Goal: Entertainment & Leisure: Consume media (video, audio)

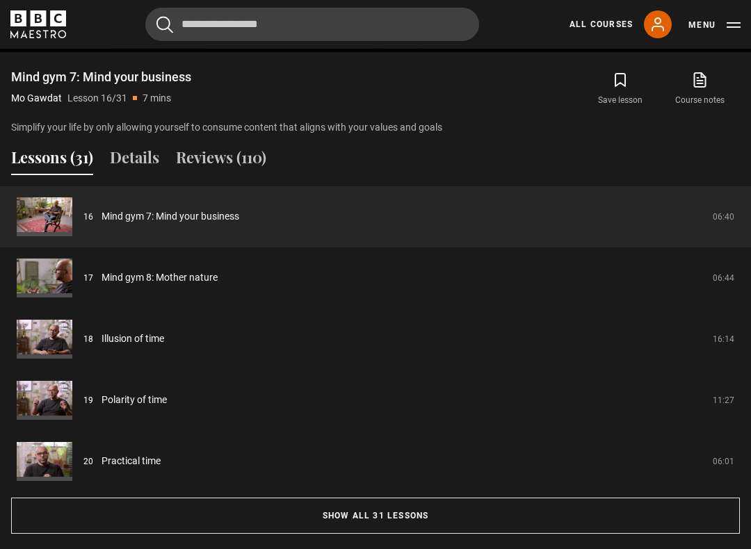
scroll to position [1087, 0]
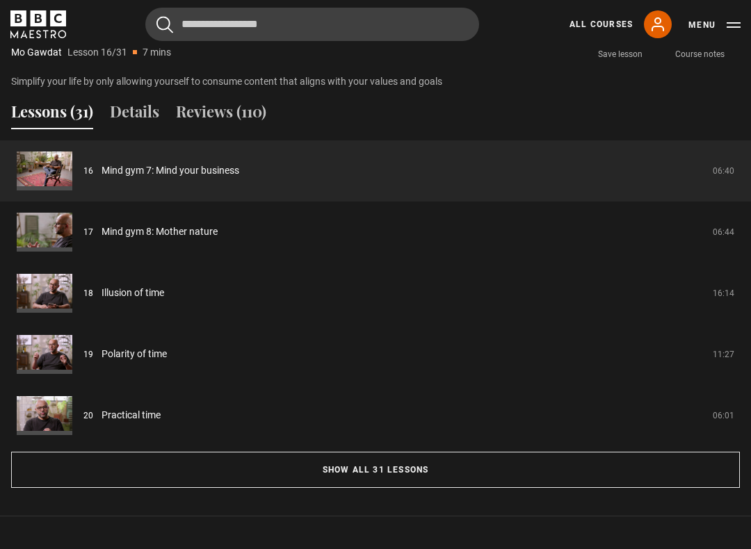
click at [204, 178] on link "Mind gym 7: Mind your business" at bounding box center [171, 170] width 138 height 15
click at [229, 170] on link "Mind gym 7: Mind your business" at bounding box center [171, 170] width 138 height 15
click at [210, 178] on link "Mind gym 7: Mind your business" at bounding box center [171, 170] width 138 height 15
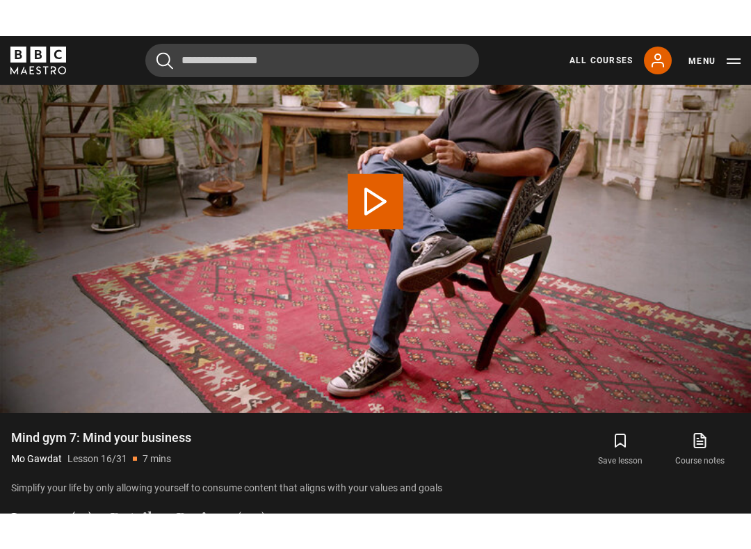
scroll to position [502, 0]
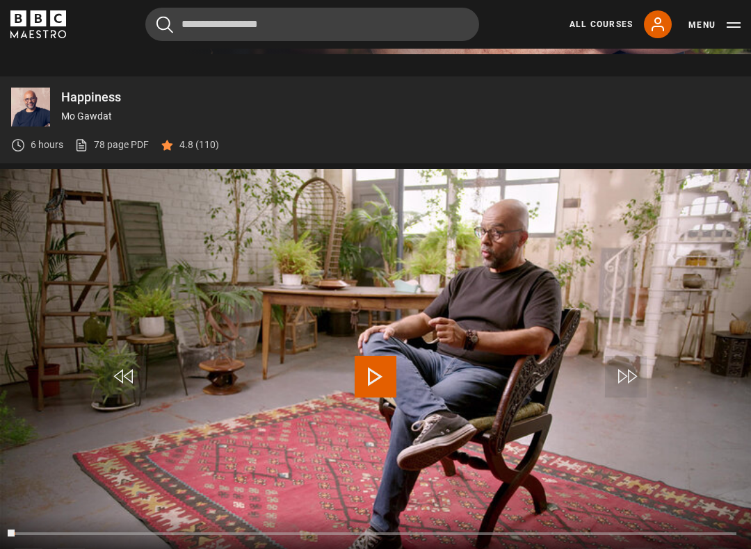
click at [497, 200] on video-js "Video Player is loading. Play Lesson Mind gym 7: Mind your business 10s Skip Ba…" at bounding box center [375, 380] width 751 height 423
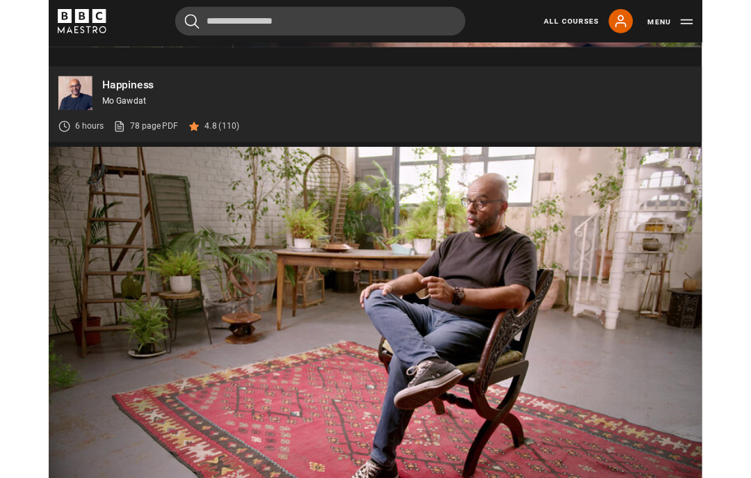
scroll to position [574, 0]
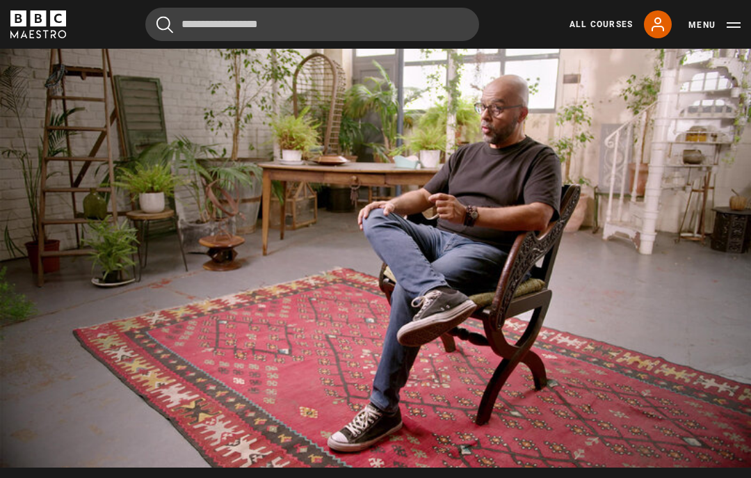
click at [451, 266] on video-js "Video Player is loading. Play Lesson Mind gym 7: Mind your business 10s Skip Ba…" at bounding box center [375, 256] width 751 height 423
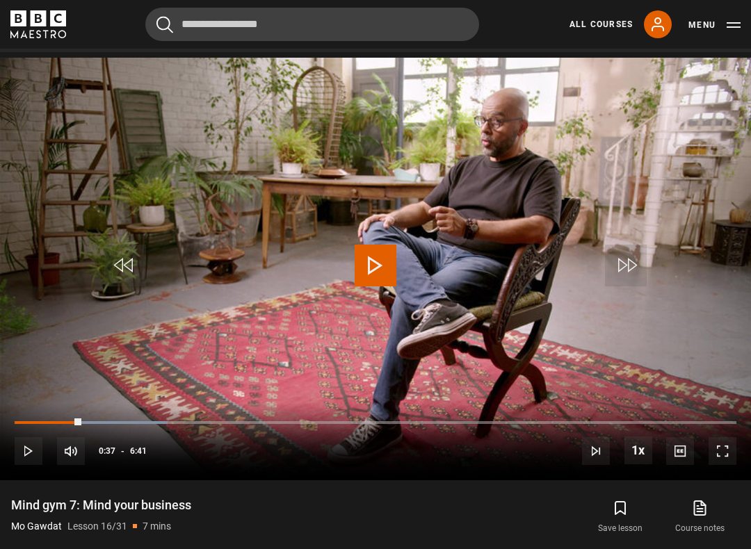
scroll to position [615, 0]
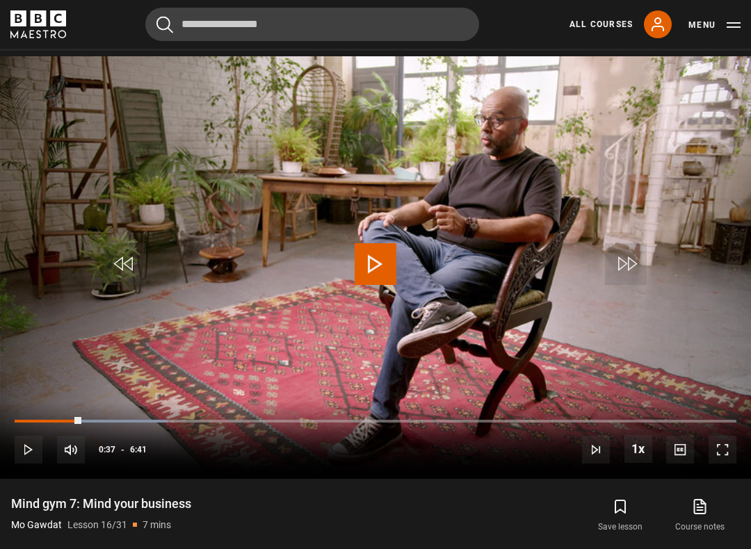
click at [81, 423] on div "Progress Bar" at bounding box center [48, 421] width 67 height 3
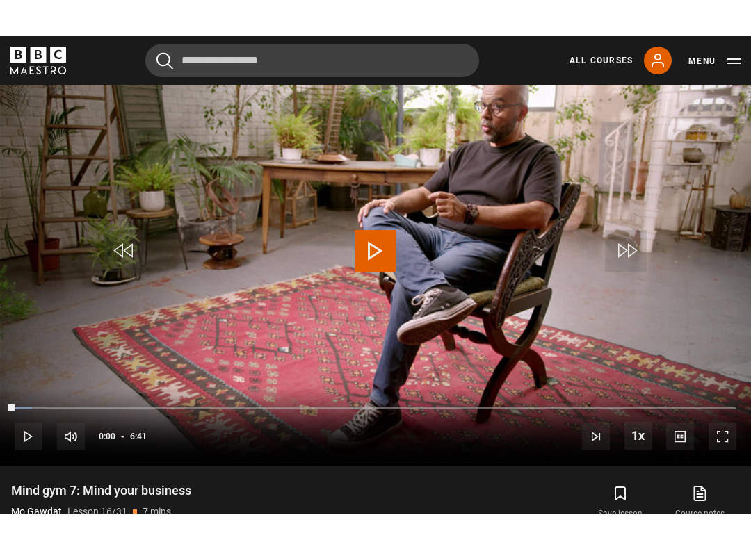
scroll to position [599, 0]
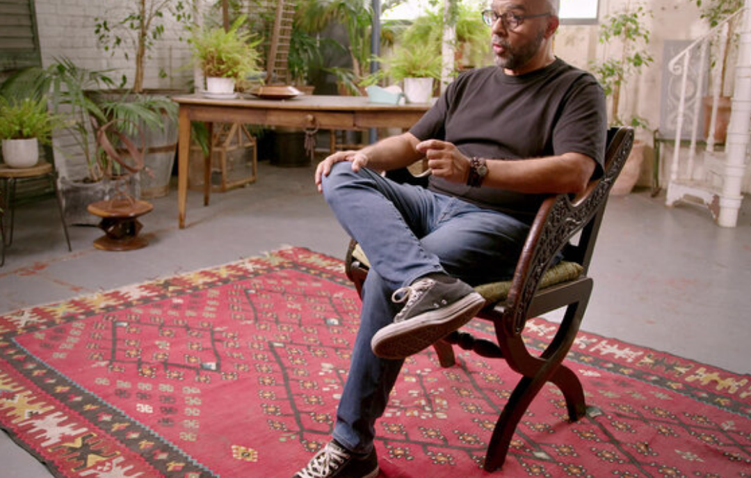
click at [501, 330] on video-js "Video Player is loading. Play Lesson Mind gym 7: Mind your business 10s Skip Ba…" at bounding box center [375, 230] width 751 height 423
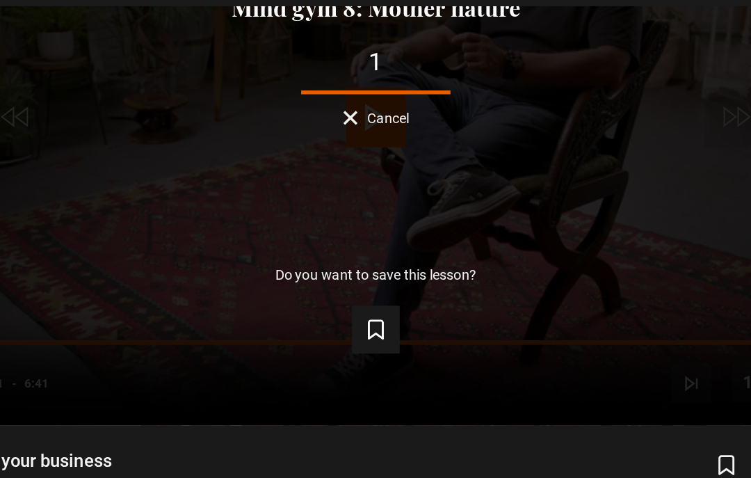
scroll to position [654, 0]
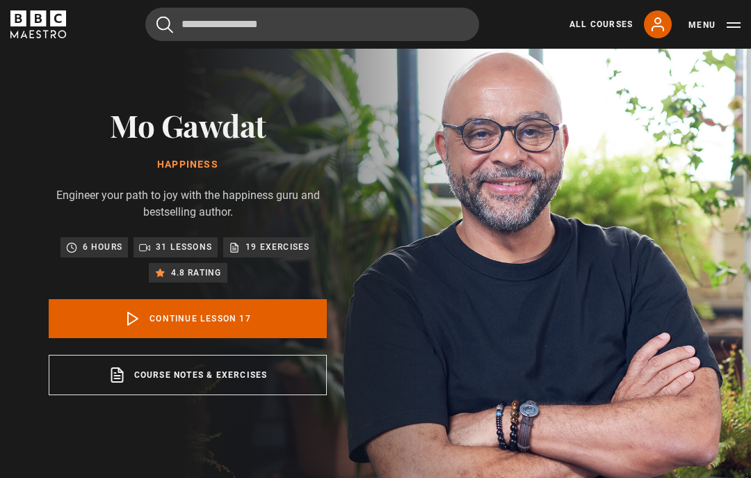
scroll to position [29, 0]
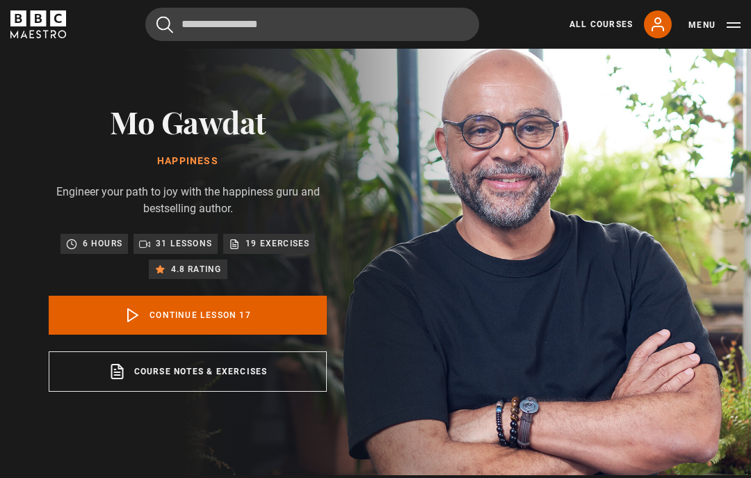
click at [254, 330] on link "Continue lesson 17" at bounding box center [188, 315] width 278 height 39
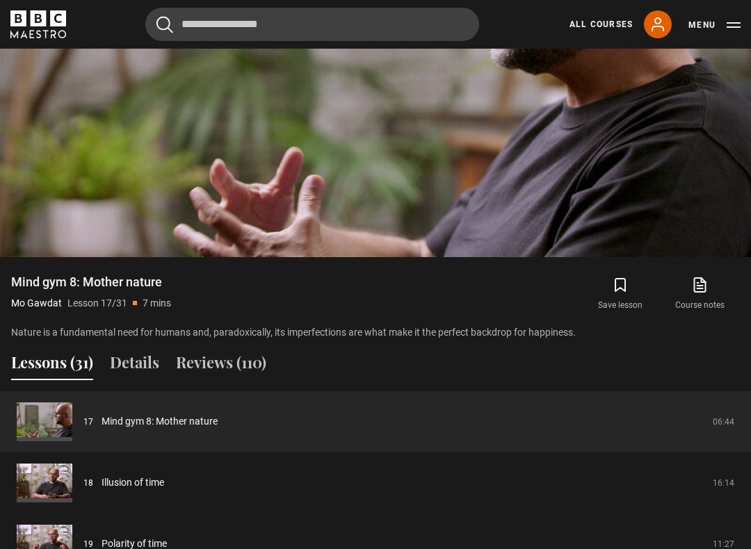
scroll to position [896, 0]
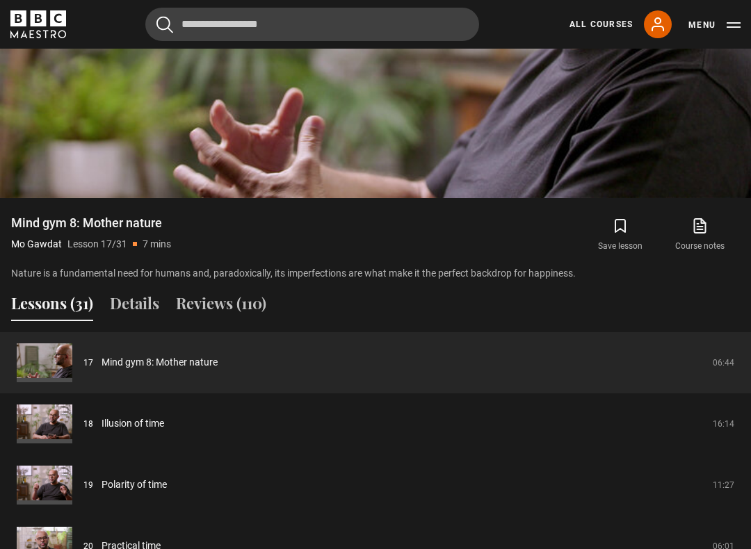
click at [173, 365] on link "Mind gym 8: Mother nature" at bounding box center [160, 362] width 116 height 15
click at [197, 362] on link "Mind gym 8: Mother nature" at bounding box center [160, 362] width 116 height 15
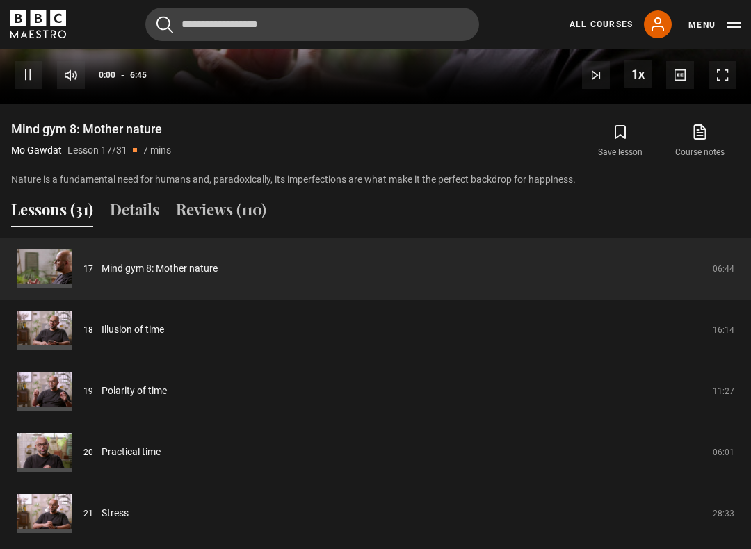
scroll to position [989, 0]
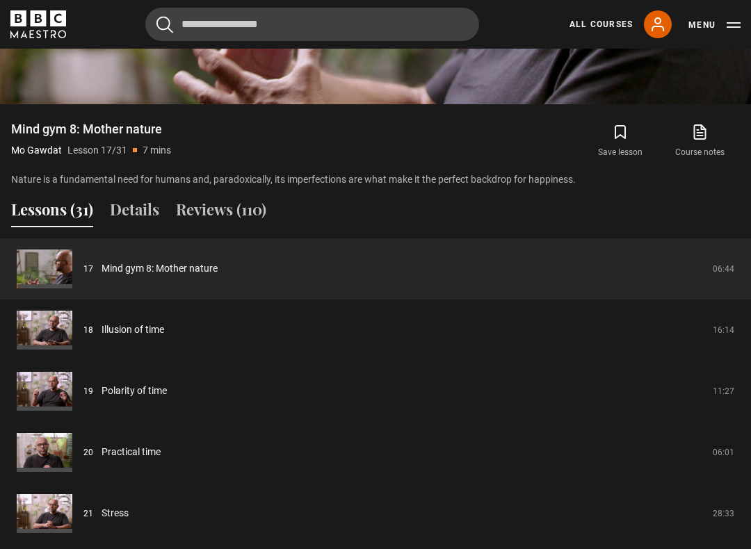
click at [170, 271] on link "Mind gym 8: Mother nature" at bounding box center [160, 268] width 116 height 15
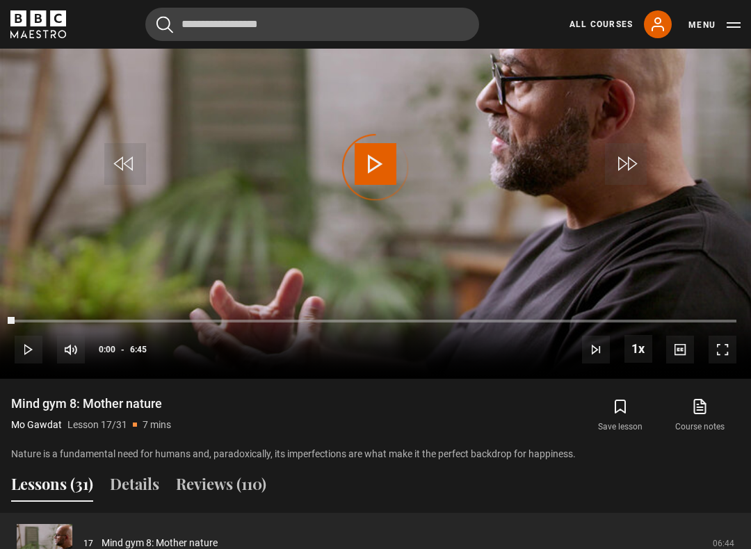
scroll to position [715, 0]
click at [383, 171] on span "Video Player" at bounding box center [376, 164] width 42 height 42
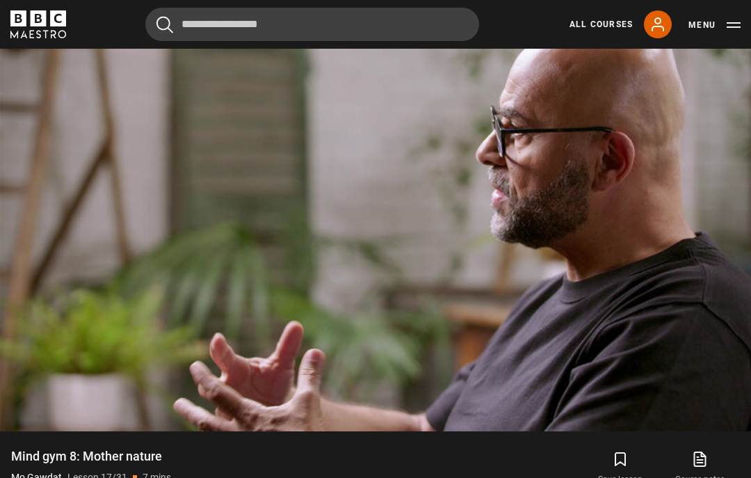
scroll to position [601, 0]
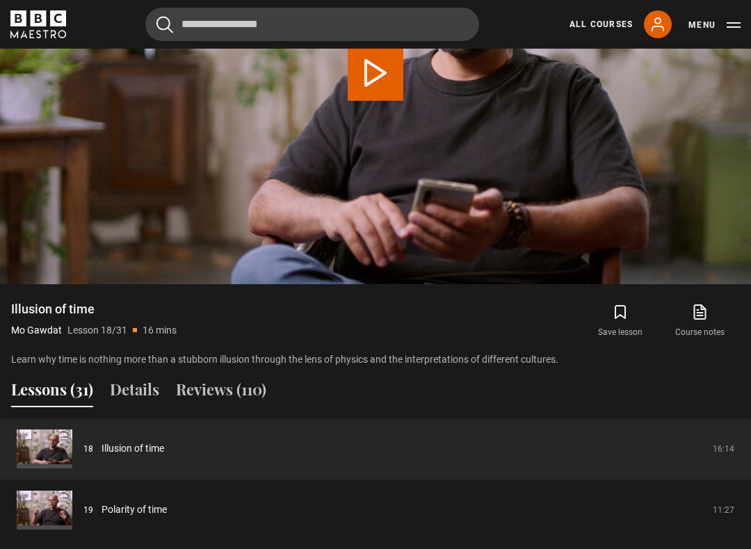
scroll to position [812, 0]
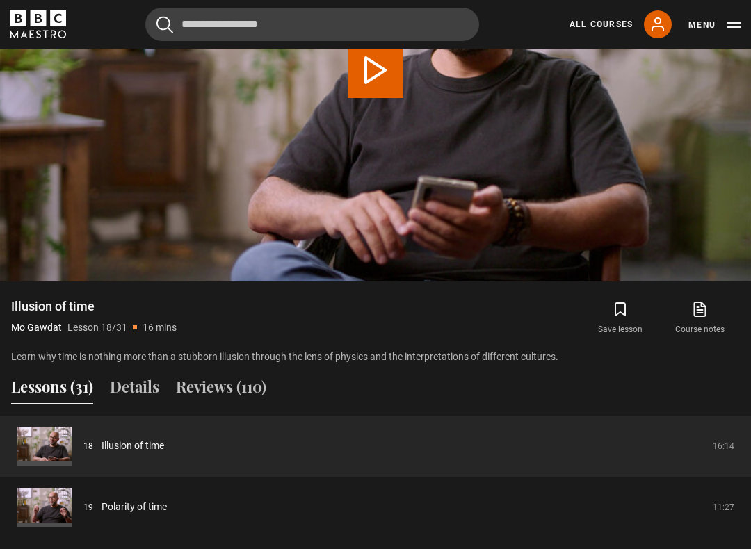
click at [125, 451] on link "Illusion of time" at bounding box center [133, 446] width 63 height 15
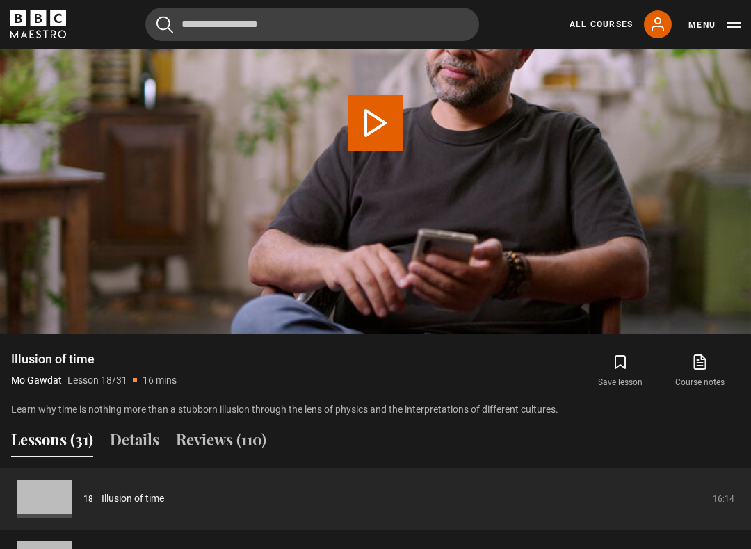
scroll to position [556, 0]
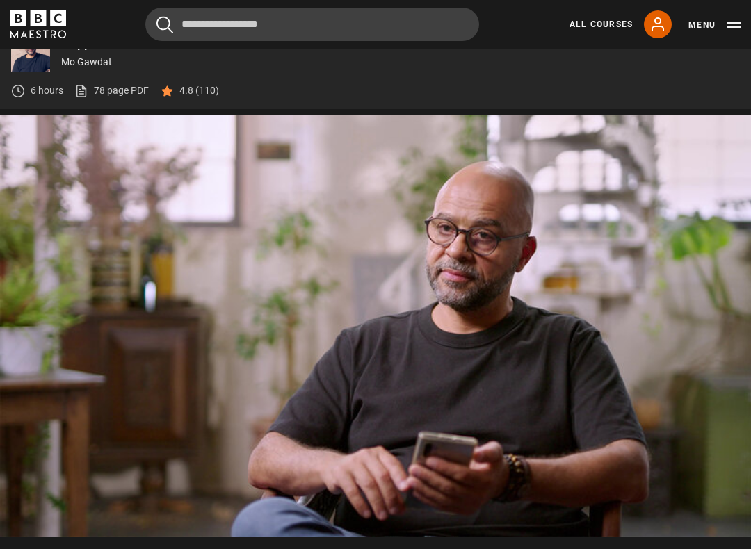
click at [430, 303] on video-js "Video Player is loading. Play Lesson Illusion of time 10s Skip Back 10 seconds …" at bounding box center [375, 326] width 751 height 423
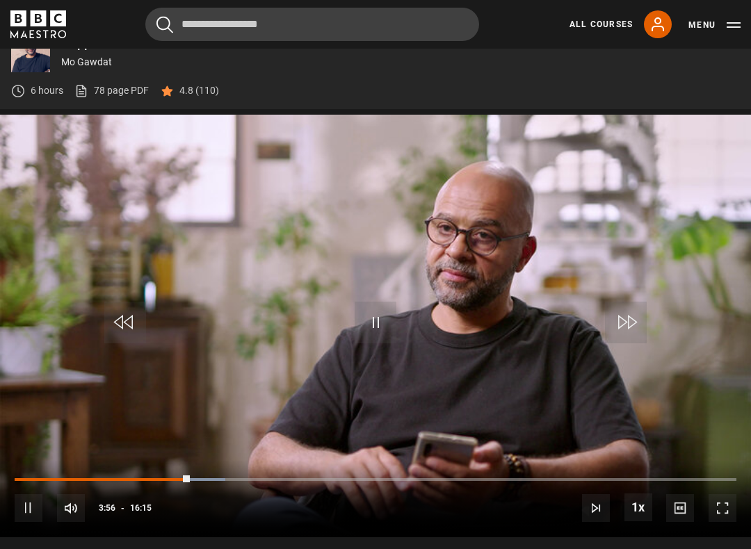
click at [166, 474] on div "10s Skip Back 10 seconds Pause 10s Skip Forward 10 seconds Loaded : 29.20% Paus…" at bounding box center [375, 498] width 751 height 77
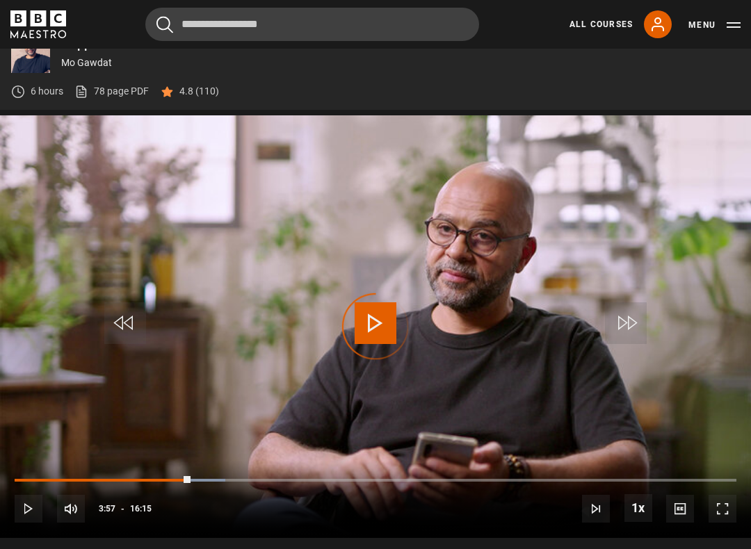
click at [170, 477] on div "Progress Bar" at bounding box center [195, 480] width 59 height 3
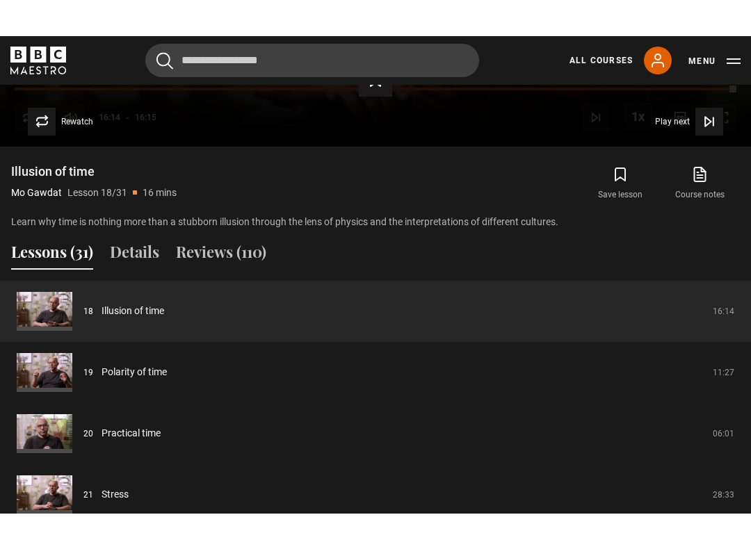
scroll to position [930, 0]
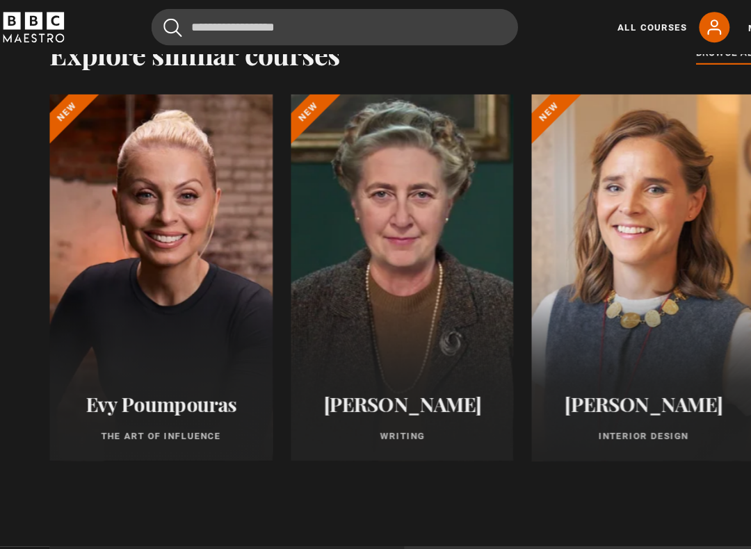
scroll to position [1623, 0]
